Goal: Task Accomplishment & Management: Manage account settings

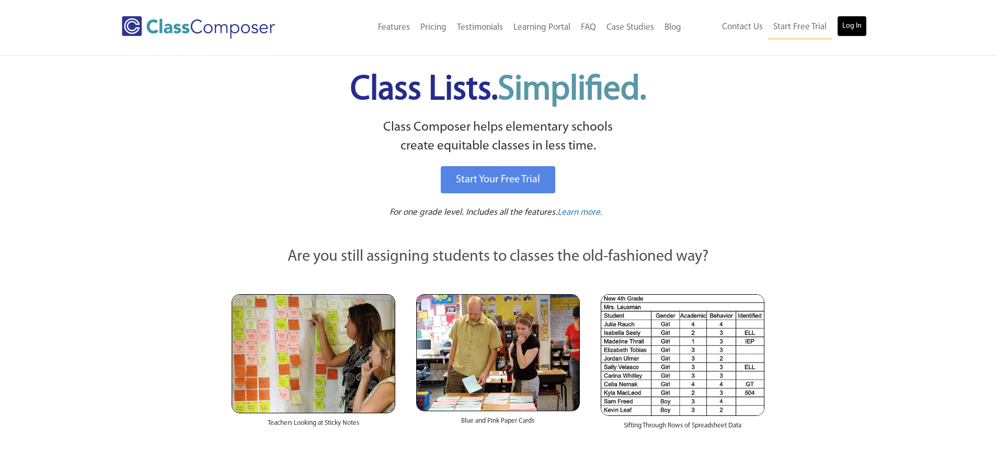
click at [855, 26] on link "Log In" at bounding box center [852, 26] width 30 height 21
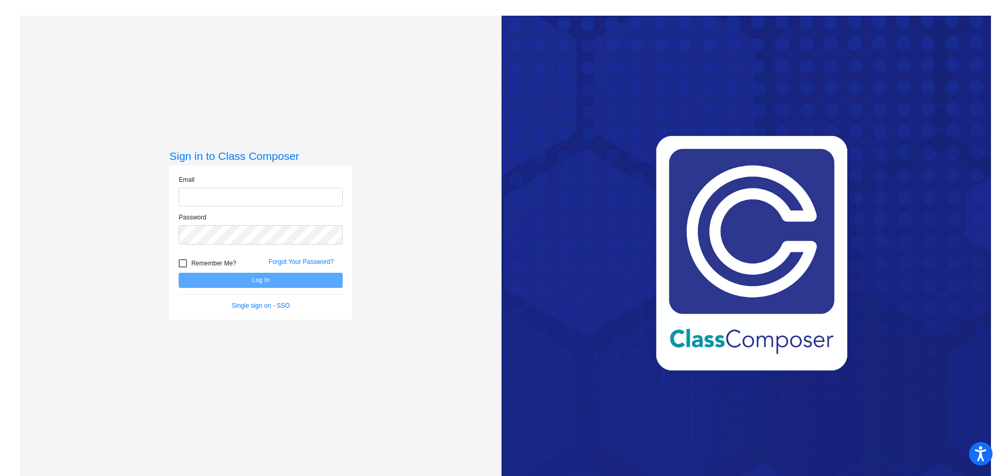
type input "[EMAIL_ADDRESS][DOMAIN_NAME]"
click at [242, 287] on button "Log In" at bounding box center [261, 280] width 164 height 15
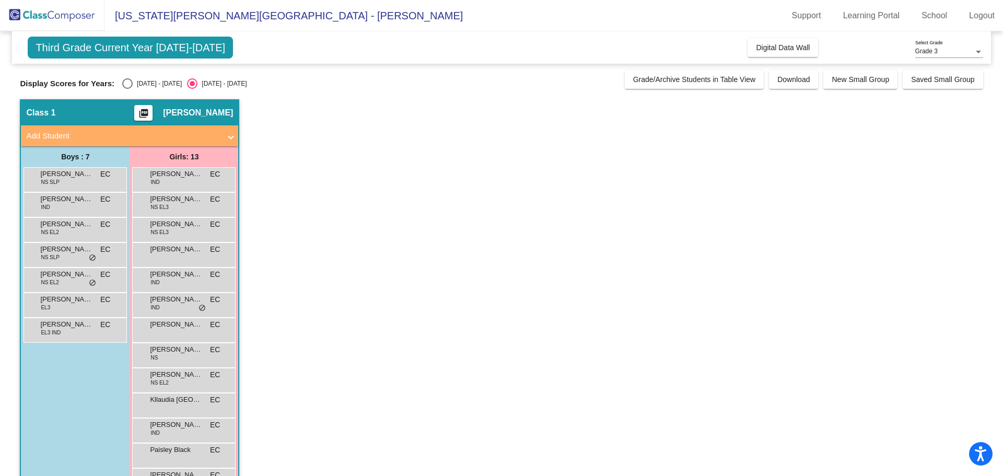
scroll to position [34, 0]
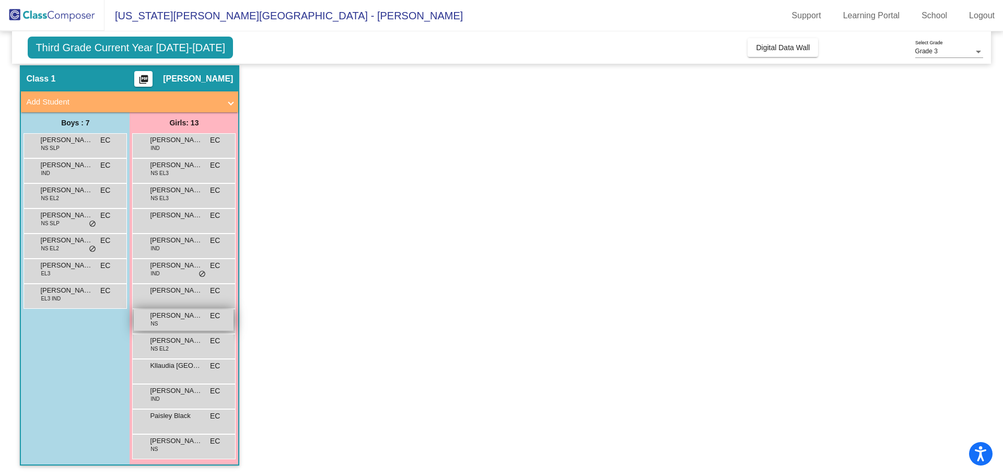
click at [168, 319] on span "[PERSON_NAME]" at bounding box center [176, 315] width 52 height 10
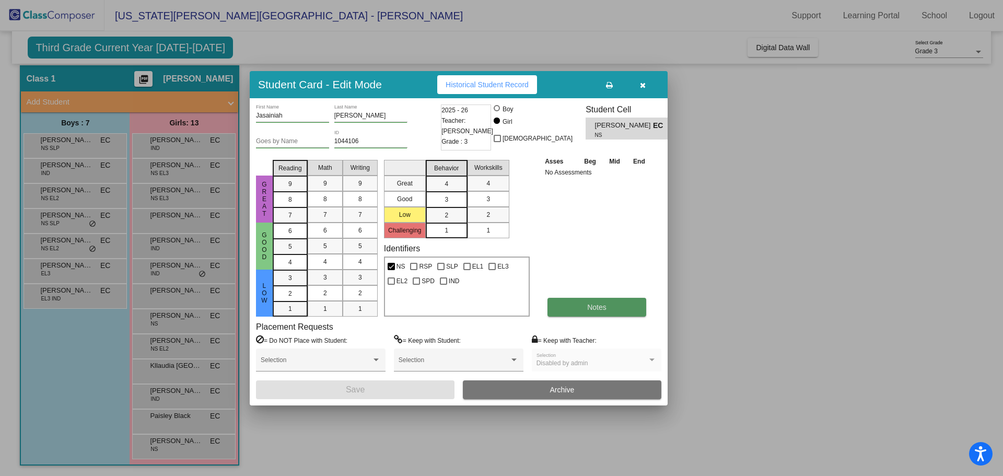
click at [592, 308] on span "Notes" at bounding box center [596, 307] width 19 height 8
